Goal: Task Accomplishment & Management: Complete application form

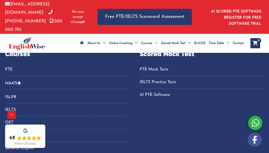
scroll to position [1605, 0]
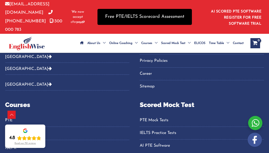
click at [135, 17] on link "Free PTE/IELTS Scorecard Assessment" at bounding box center [145, 17] width 95 height 16
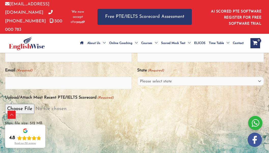
scroll to position [102, 0]
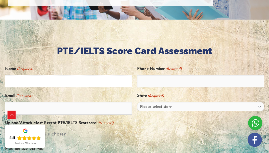
click at [29, 83] on input "Name (Required)" at bounding box center [68, 81] width 127 height 12
type input "j"
type input "JAYANK SAINI"
click at [164, 82] on input "Phone Number (Required)" at bounding box center [200, 81] width 127 height 12
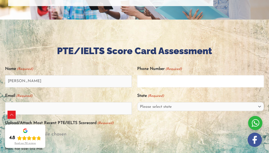
type input "08607649731"
click at [65, 110] on input "sainikanika102@gmail.com" at bounding box center [68, 108] width 127 height 12
type input "s"
type input "rajeshsaini6677@gmail.com"
click at [169, 107] on select "Please select state New South Wales (NSW) Victoria (VIC) Queensland (QLD) South…" at bounding box center [200, 106] width 127 height 9
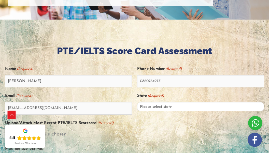
click at [164, 107] on select "Please select state New South Wales (NSW) Victoria (VIC) Queensland (QLD) South…" at bounding box center [200, 106] width 127 height 9
click at [137, 103] on select "Please select state New South Wales (NSW) Victoria (VIC) Queensland (QLD) South…" at bounding box center [200, 106] width 127 height 9
click at [150, 106] on select "Please select state New South Wales (NSW) Victoria (VIC) Queensland (QLD) South…" at bounding box center [200, 106] width 127 height 9
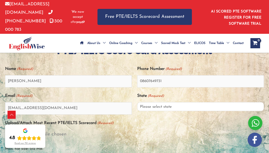
scroll to position [153, 0]
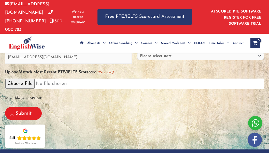
click at [19, 84] on input "Upload/Attach Most Recent PTE/IELTS Scorecard (Required)" at bounding box center [134, 84] width 259 height 10
type input "C:\fakepath\WhatsApp Image 2025-08-20 at 19.47.01.jpeg"
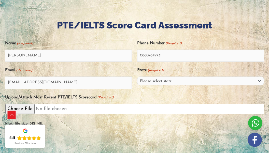
scroll to position [102, 0]
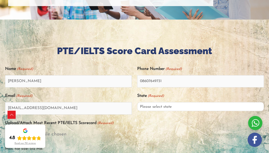
click at [171, 108] on select "Please select state New South Wales (NSW) Victoria (VIC) Queensland (QLD) South…" at bounding box center [200, 106] width 127 height 9
select select "Western Australia (WA)"
click at [137, 103] on select "Please select state New South Wales (NSW) Victoria (VIC) Queensland (QLD) South…" at bounding box center [200, 106] width 127 height 9
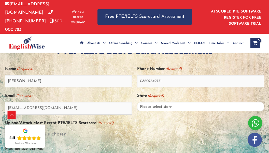
scroll to position [153, 0]
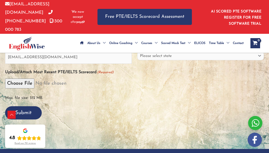
click at [23, 116] on input "Submit" at bounding box center [23, 112] width 37 height 13
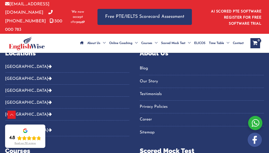
scroll to position [192, 0]
